Goal: Task Accomplishment & Management: Use online tool/utility

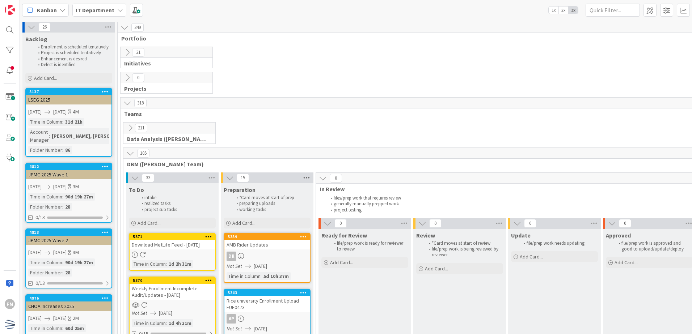
scroll to position [72, 0]
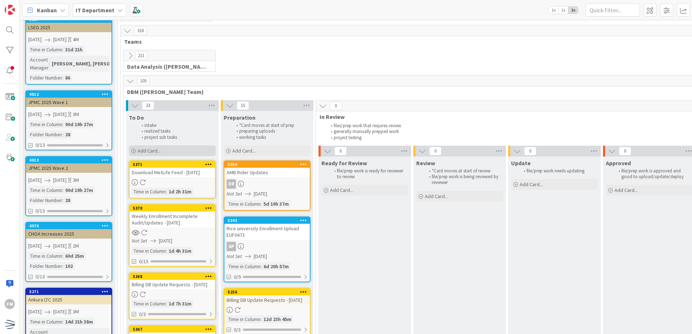
click at [160, 153] on span "Add Card..." at bounding box center [148, 151] width 23 height 7
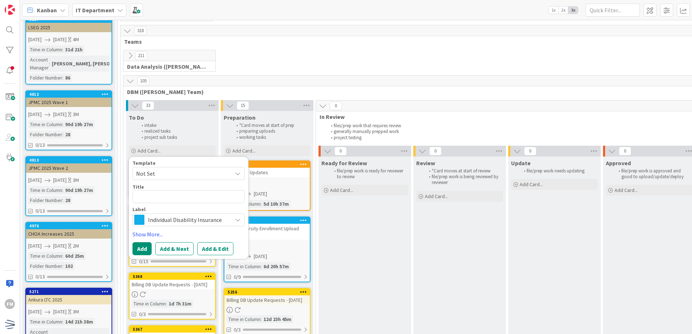
click at [197, 198] on textarea at bounding box center [188, 196] width 112 height 13
type textarea "x"
type textarea "S"
type textarea "x"
type textarea "Sm"
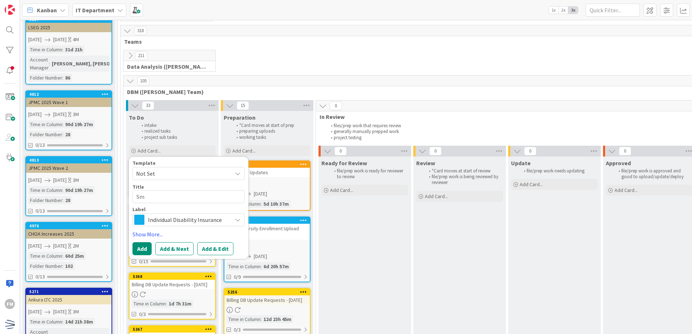
type textarea "x"
type textarea "Sma"
type textarea "x"
type textarea "Smar"
type textarea "x"
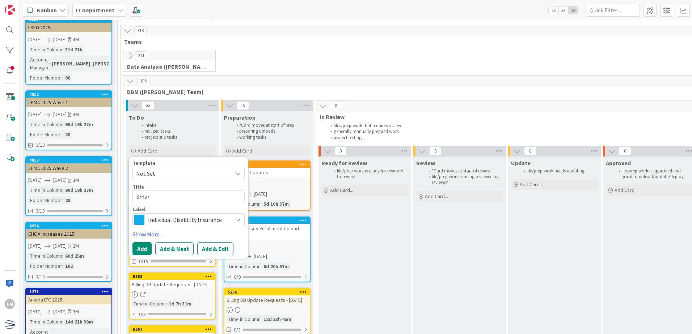
type textarea "Smart"
type textarea "x"
type textarea "Smarts"
type textarea "x"
type textarea "Smartsh"
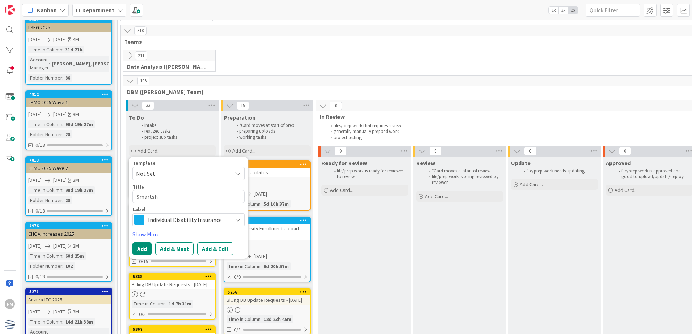
type textarea "x"
type textarea "Smartshe"
type textarea "x"
type textarea "Smartshee"
type textarea "x"
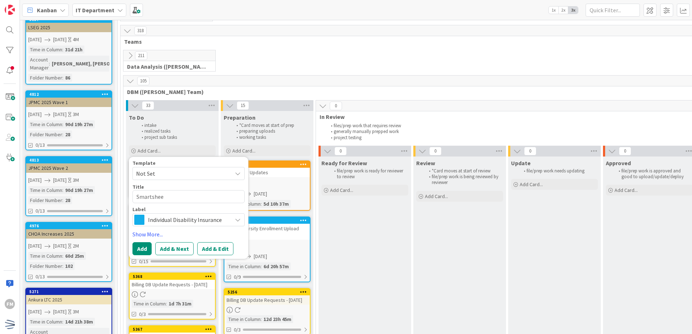
type textarea "Smartsheet"
type textarea "x"
type textarea "Smartsheet"
type textarea "x"
type textarea "Smartsheet O"
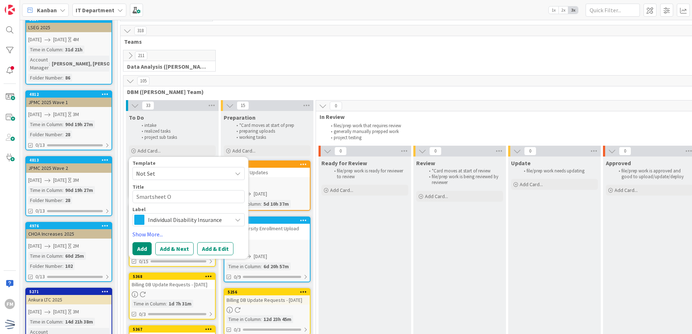
type textarea "x"
type textarea "Smartsheet On"
type textarea "x"
type textarea "Smartsheet One"
type textarea "x"
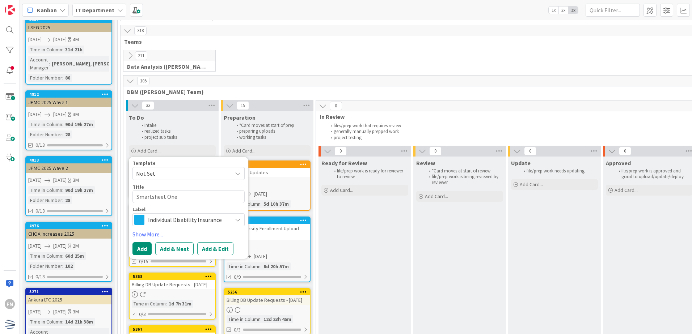
type textarea "Smartsheet One"
type textarea "x"
type textarea "Smartsheet One O"
type textarea "x"
type textarea "Smartsheet One Of"
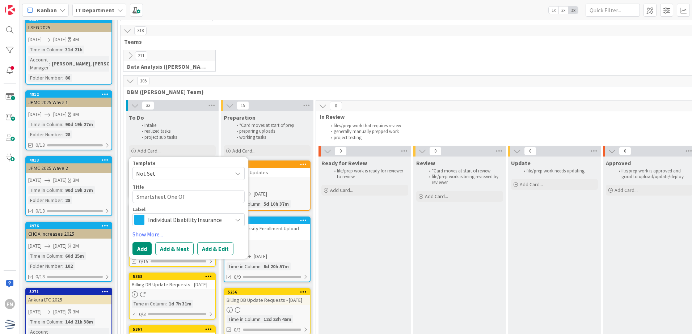
type textarea "x"
type textarea "Smartsheet One Off"
type textarea "x"
type textarea "Smartsheet One Off"
type textarea "x"
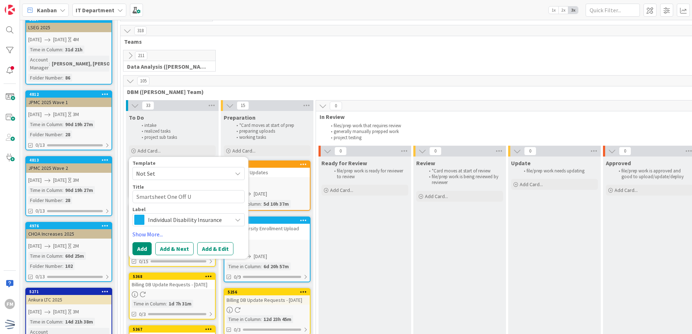
type textarea "Smartsheet One Off Up"
type textarea "x"
type textarea "Smartsheet One Off Upd"
type textarea "x"
type textarea "Smartsheet One Off Upda"
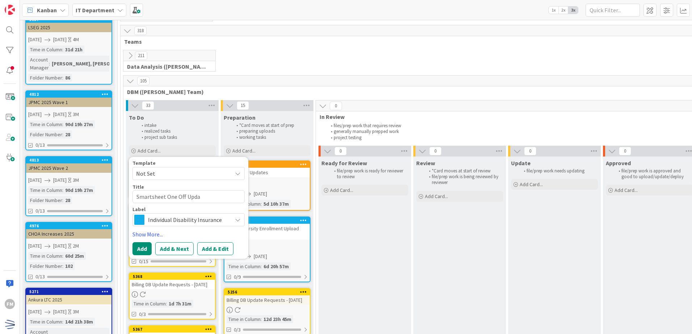
type textarea "x"
type textarea "Smartsheet One Off Updat"
type textarea "x"
type textarea "Smartsheet One Off Update"
type textarea "x"
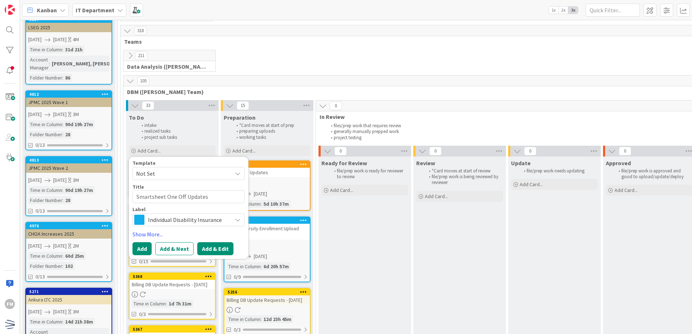
type textarea "Smartsheet One Off Updates"
click at [209, 250] on button "Add & Edit" at bounding box center [215, 248] width 36 height 13
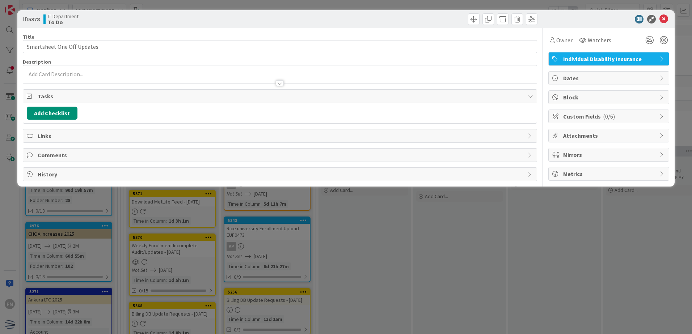
click at [638, 59] on span "Individual Disability Insurance" at bounding box center [609, 59] width 93 height 9
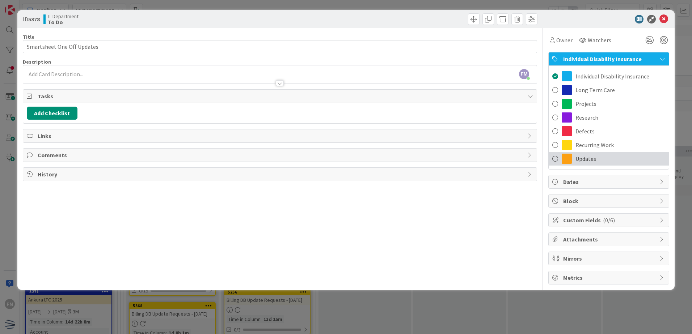
click at [554, 162] on span at bounding box center [555, 158] width 6 height 11
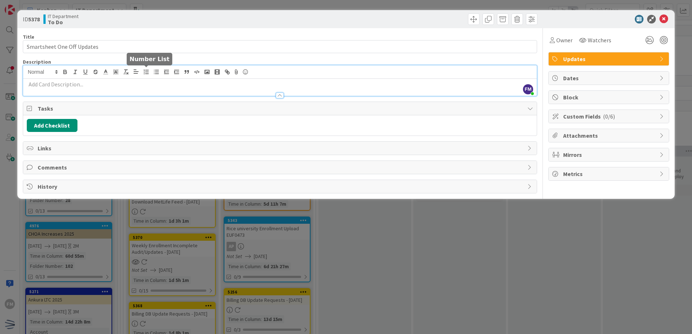
click at [144, 75] on div "FM [PERSON_NAME] just joined" at bounding box center [279, 80] width 513 height 30
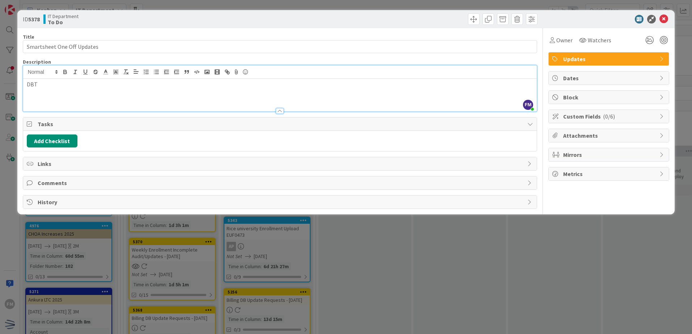
click at [78, 91] on div "DBT" at bounding box center [279, 95] width 513 height 33
click at [49, 86] on p "DBT828 - - Benefit and Premium Update" at bounding box center [280, 84] width 506 height 8
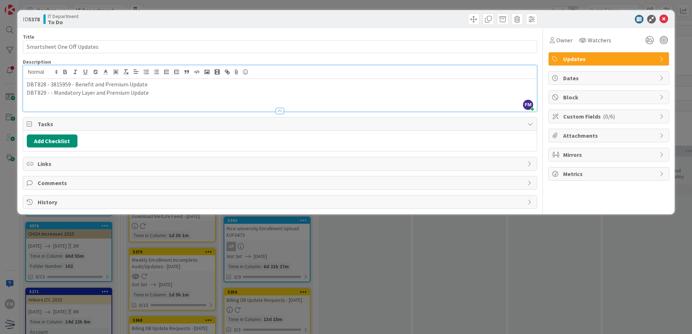
click at [47, 94] on p "DBT829 - - Mandatory Layer and Premium Update" at bounding box center [280, 93] width 506 height 8
click at [663, 21] on icon at bounding box center [663, 19] width 9 height 9
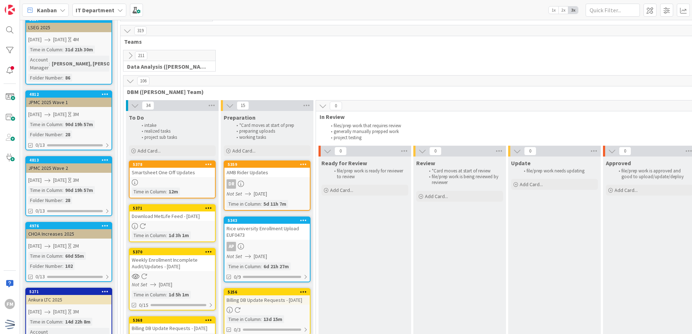
click at [186, 177] on div "5378 Smartsheet One Off Updates Time in Column : 12m" at bounding box center [172, 180] width 87 height 38
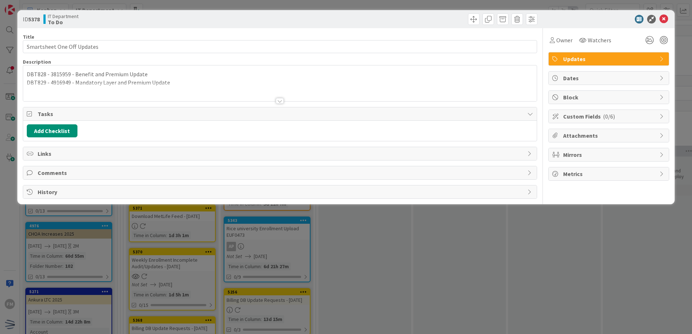
click at [36, 74] on div "DBT828 - 3815959 - Benefit and Premium Update DBT829 - 4916949 - Mandatory Laye…" at bounding box center [279, 83] width 513 height 36
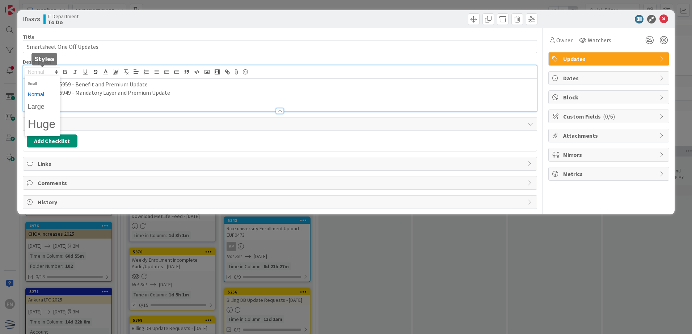
click at [36, 74] on span at bounding box center [42, 72] width 35 height 9
drag, startPoint x: 163, startPoint y: 116, endPoint x: 145, endPoint y: 112, distance: 18.4
click at [163, 116] on div "Title 26 / 128 Smartsheet One Off Updates Description FM [PERSON_NAME] just joi…" at bounding box center [280, 118] width 514 height 181
click at [33, 84] on p "DBT828 - 3815959 - Benefit and Premium Update" at bounding box center [280, 84] width 506 height 8
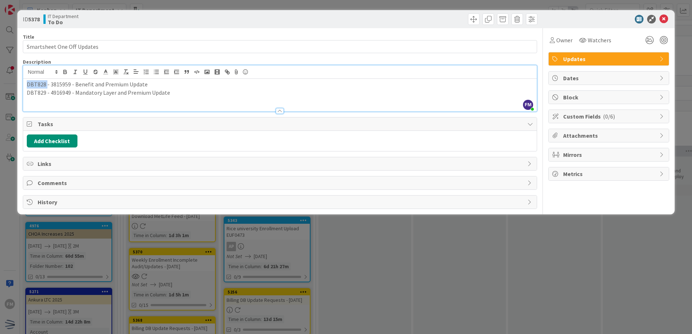
copy p "DBT828"
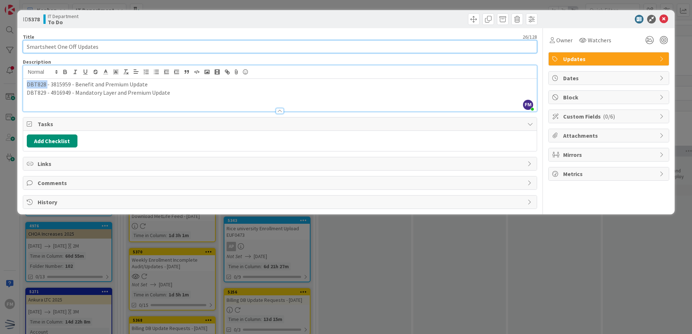
click at [110, 43] on input "Smartsheet One Off Updates" at bounding box center [280, 46] width 514 height 13
paste input "DBT828"
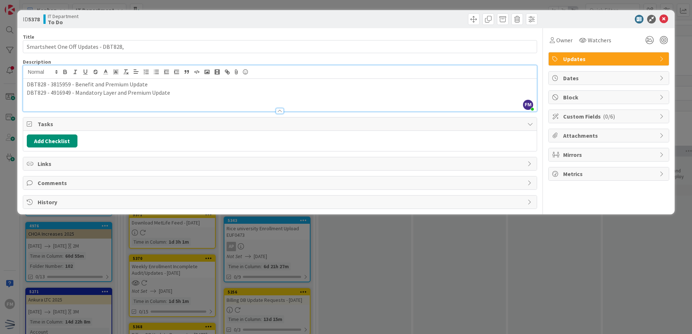
click at [34, 93] on p "DBT829 - 4916949 - Mandatory Layer and Premium Update" at bounding box center [280, 93] width 506 height 8
copy p "DBT829"
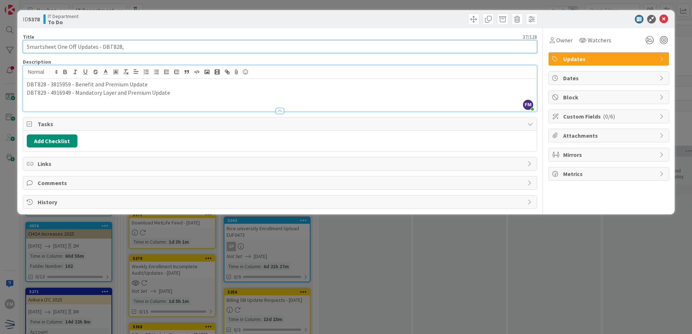
click at [143, 49] on input "Smartsheet One Off Updates - DBT828," at bounding box center [280, 46] width 514 height 13
paste input "DBT829"
type input "Smartsheet One Off Updates - DBT828, DBT829"
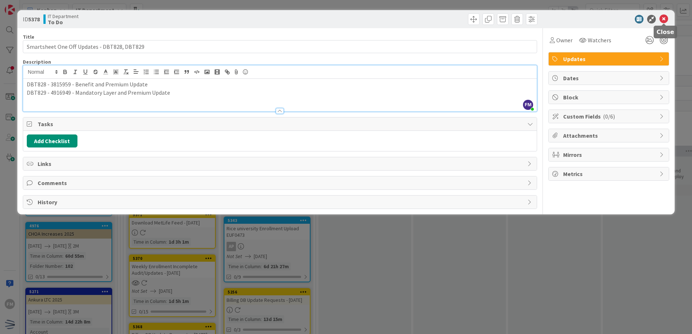
click at [661, 20] on icon at bounding box center [663, 19] width 9 height 9
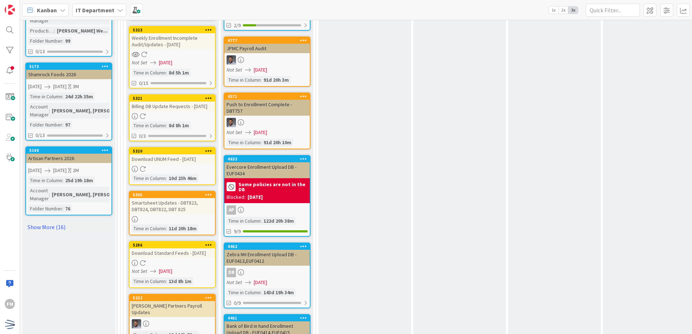
scroll to position [672, 0]
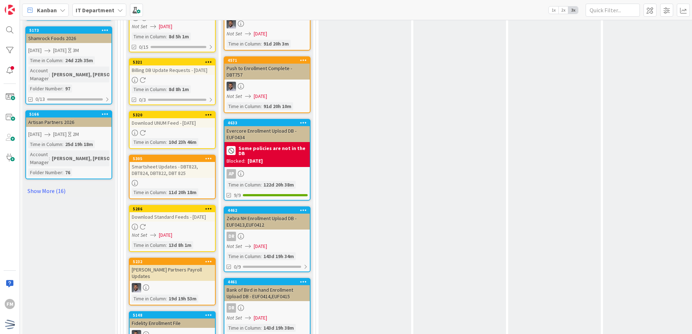
click at [187, 178] on div "Smartsheet Updates - DBT823, DBT824, DBT822, DBT 825" at bounding box center [172, 170] width 85 height 16
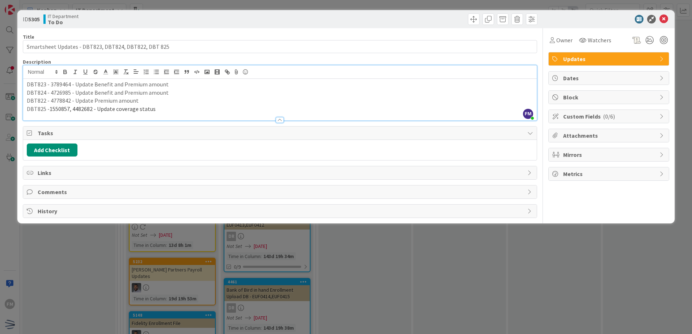
click at [252, 78] on div "FM [PERSON_NAME] just joined DBT823 - 3789464 - Update Benefit and Premium amou…" at bounding box center [279, 92] width 513 height 55
